Goal: Task Accomplishment & Management: Manage account settings

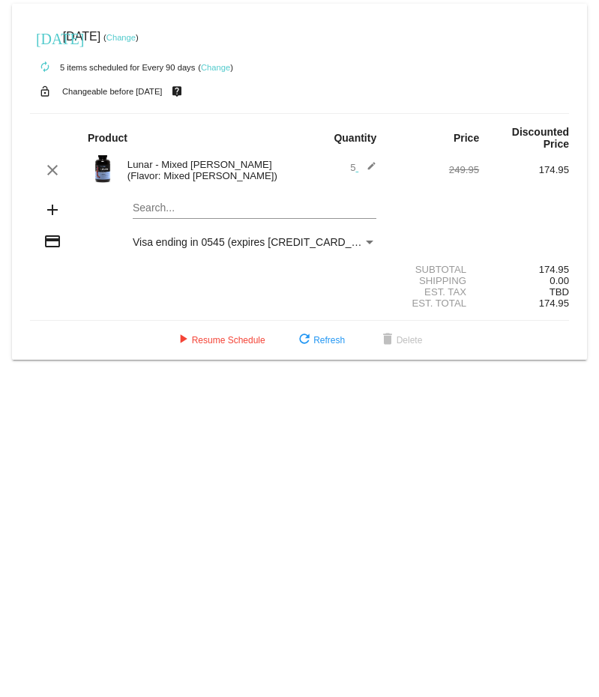
click at [219, 70] on link "Change" at bounding box center [215, 67] width 29 height 9
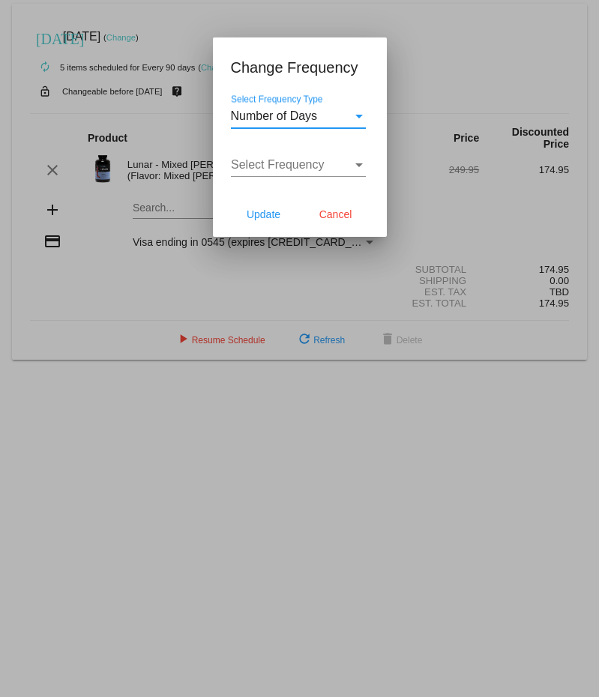
click at [318, 118] on span "Number of Days" at bounding box center [274, 115] width 87 height 13
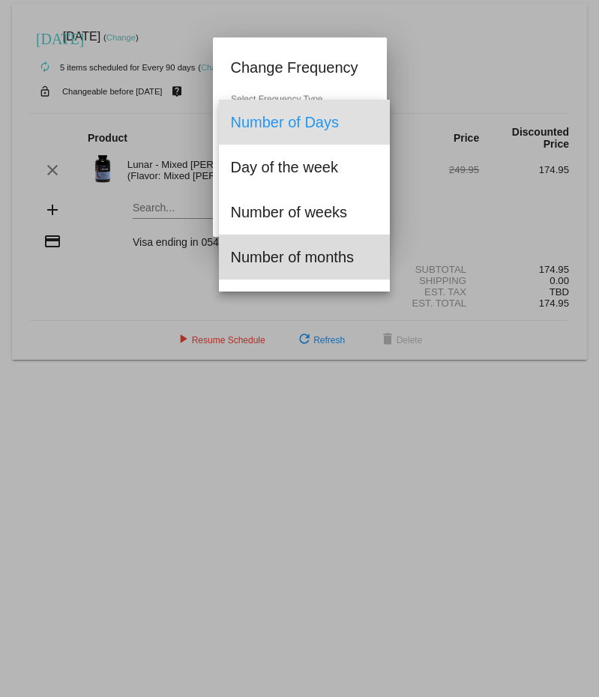
click at [320, 268] on span "Number of months" at bounding box center [305, 257] width 148 height 45
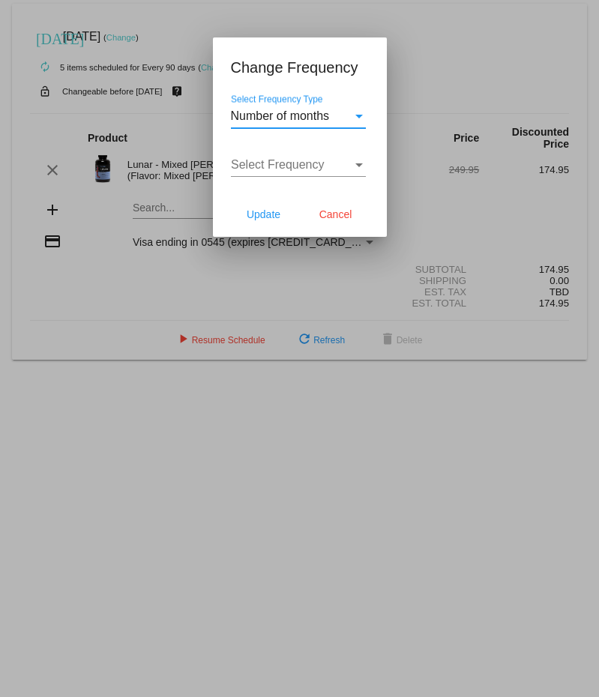
click at [324, 171] on span "Select Frequency" at bounding box center [278, 164] width 94 height 13
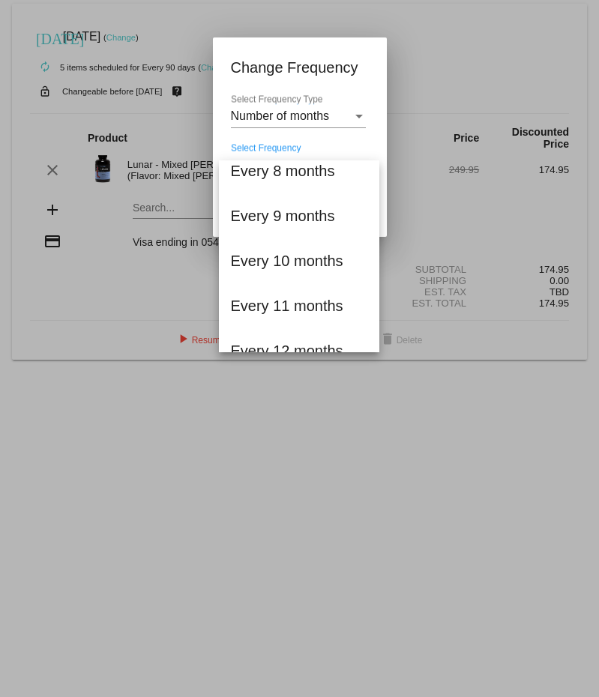
scroll to position [393, 0]
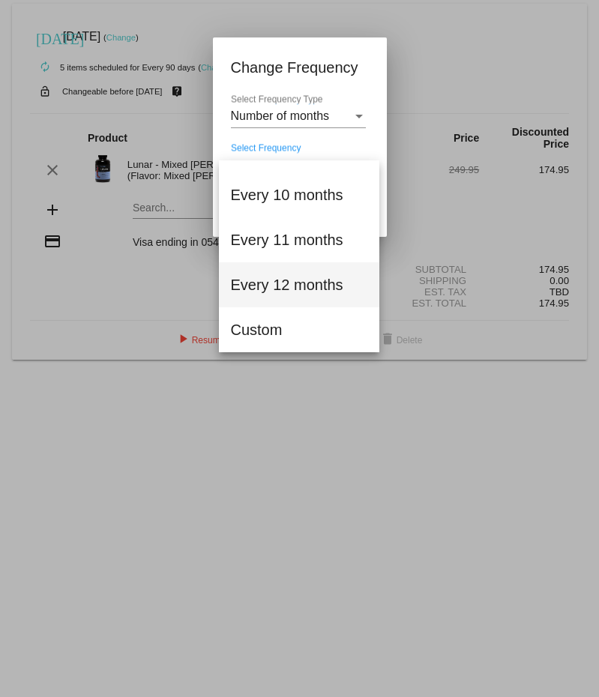
click at [306, 292] on span "Every 12 months" at bounding box center [299, 284] width 136 height 45
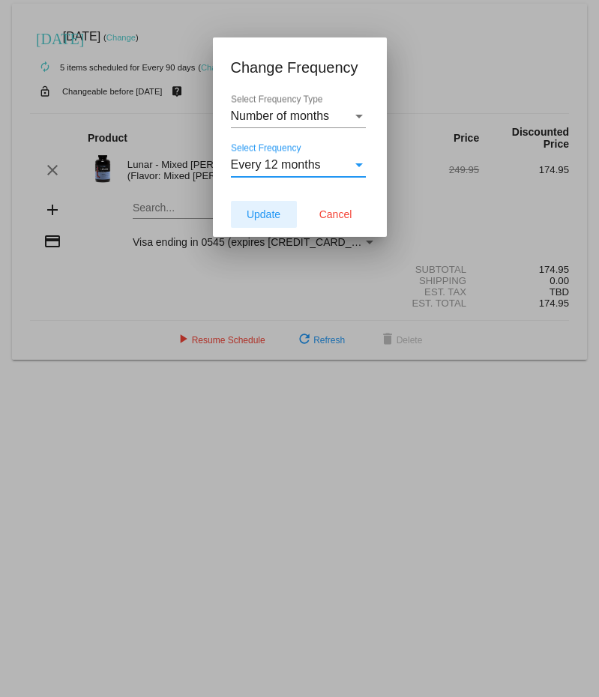
click at [271, 220] on span "Update" at bounding box center [264, 214] width 34 height 12
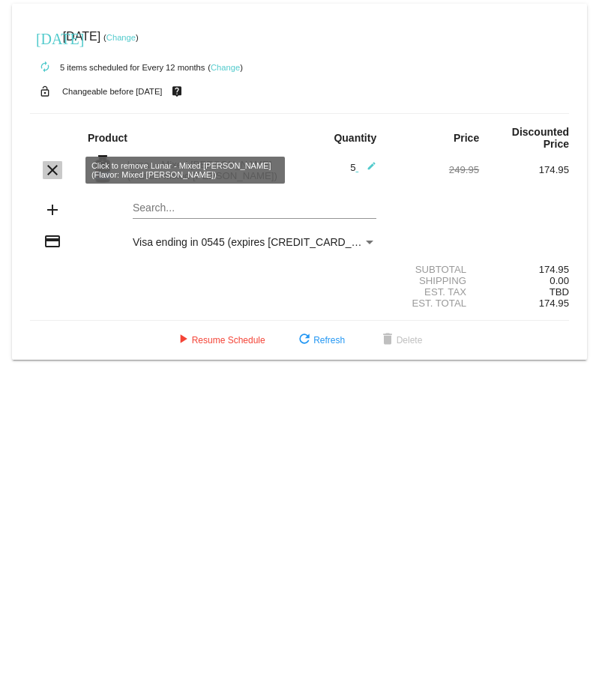
click at [52, 170] on mat-icon "clear" at bounding box center [52, 170] width 18 height 18
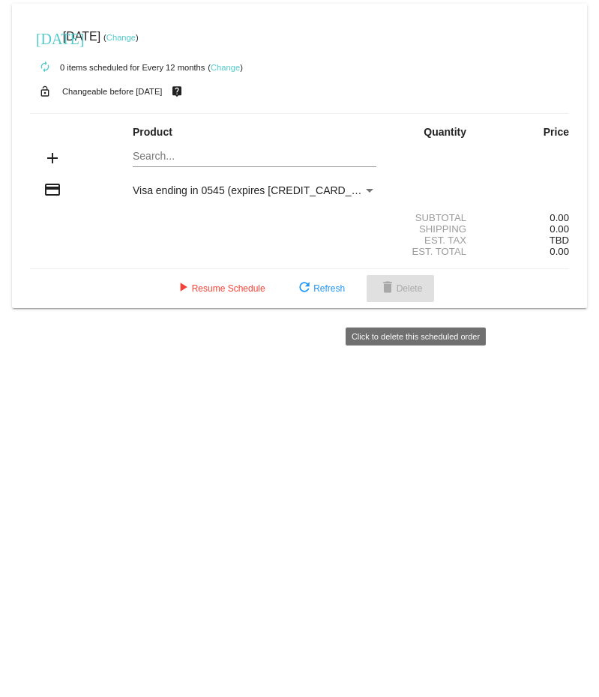
click at [420, 294] on span "delete Delete" at bounding box center [400, 288] width 44 height 10
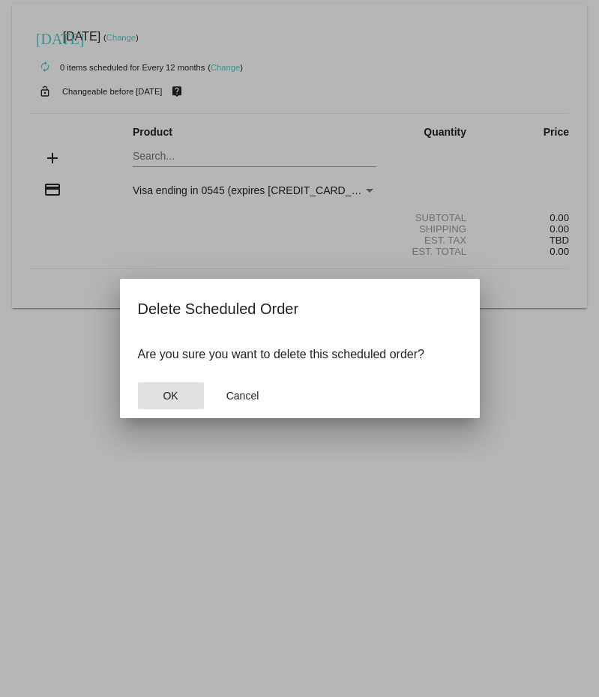
click at [174, 402] on span "OK" at bounding box center [170, 396] width 15 height 12
